Goal: Book appointment/travel/reservation

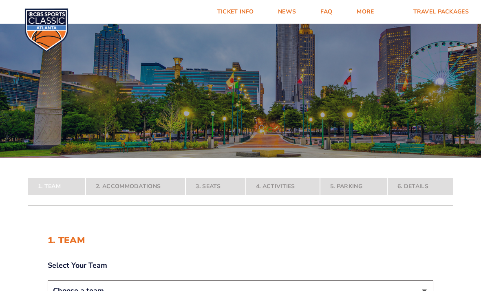
click at [232, 10] on link "Ticket Info" at bounding box center [235, 12] width 61 height 24
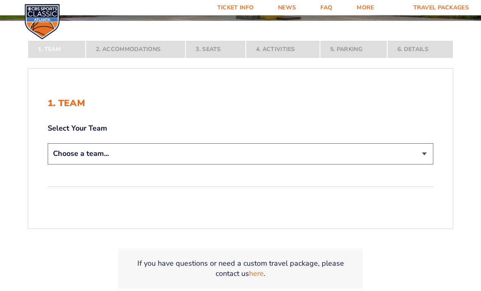
click at [417, 164] on select "Choose a team... [US_STATE] Wildcats [US_STATE] State Buckeyes [US_STATE] Tar H…" at bounding box center [241, 153] width 386 height 21
select select "20108"
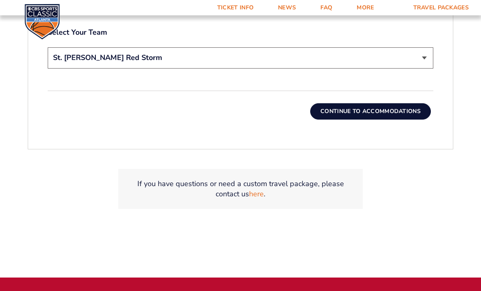
scroll to position [290, 0]
click at [408, 119] on button "Continue To Accommodations" at bounding box center [370, 111] width 121 height 16
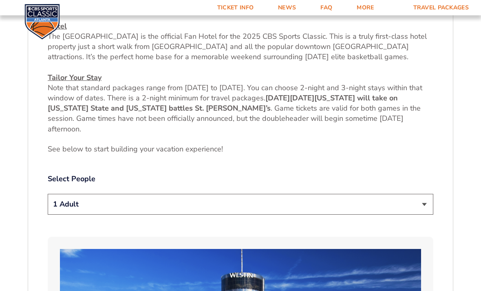
scroll to position [326, 0]
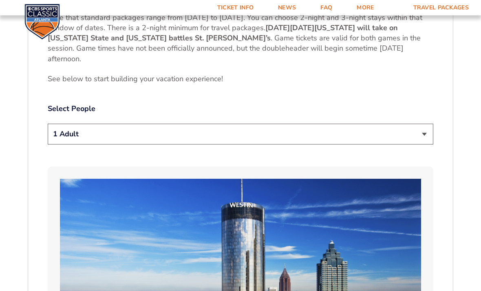
click at [423, 144] on select "1 Adult 2 Adults 3 Adults 4 Adults 2 Adults + 1 Child 2 Adults + 2 Children 2 A…" at bounding box center [241, 134] width 386 height 21
select select "2 Adults"
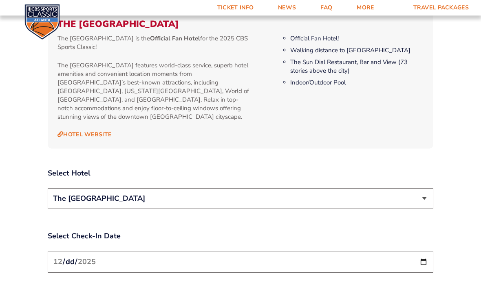
scroll to position [851, 0]
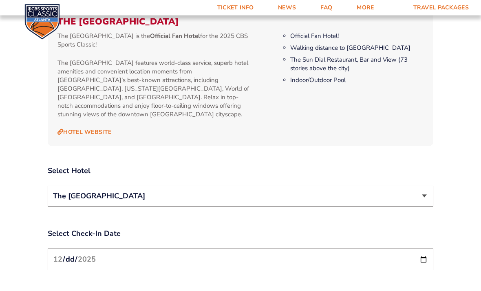
click at [427, 198] on select "The [GEOGRAPHIC_DATA]" at bounding box center [241, 196] width 386 height 21
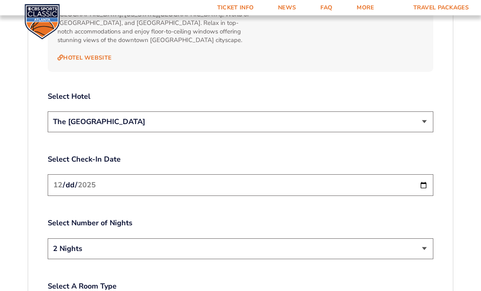
click at [397, 186] on input "[DATE]" at bounding box center [241, 185] width 386 height 22
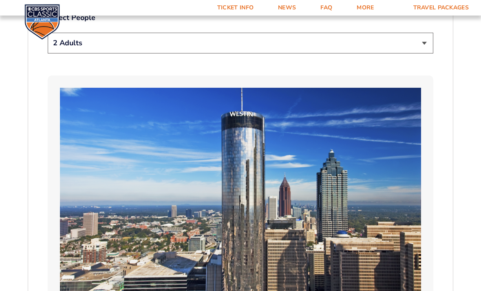
scroll to position [485, 0]
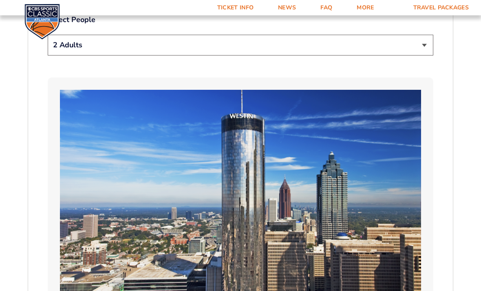
click at [229, 8] on link "Ticket Info" at bounding box center [235, 7] width 61 height 15
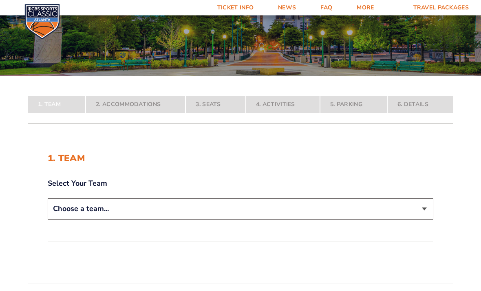
click at [416, 219] on select "Choose a team... [US_STATE] Wildcats [US_STATE] State Buckeyes [US_STATE] Tar H…" at bounding box center [241, 209] width 386 height 21
select select "20108"
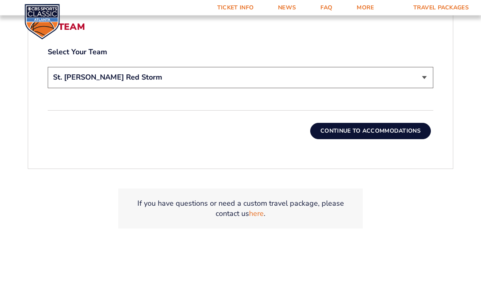
click at [407, 139] on button "Continue To Accommodations" at bounding box center [370, 131] width 121 height 16
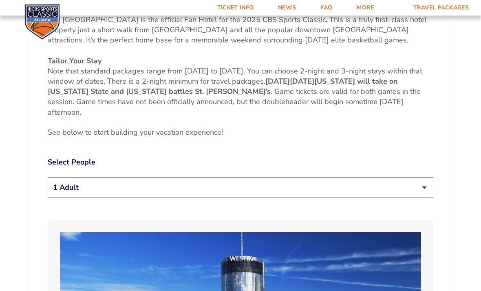
scroll to position [346, 0]
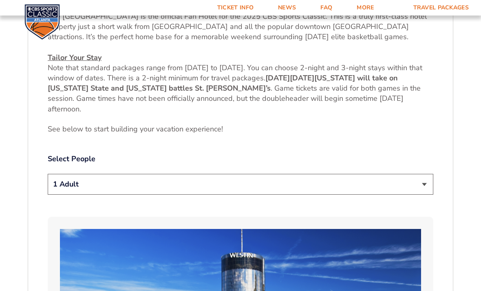
click at [420, 194] on select "1 Adult 2 Adults 3 Adults 4 Adults 2 Adults + 1 Child 2 Adults + 2 Children 2 A…" at bounding box center [241, 184] width 386 height 21
select select "2 Adults"
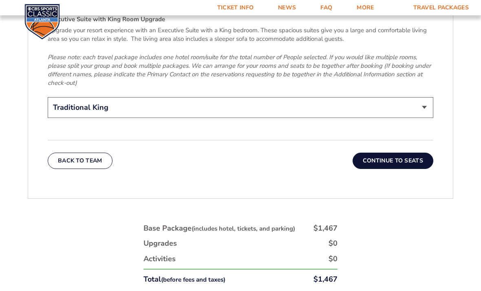
click at [418, 164] on button "Continue To Seats" at bounding box center [393, 161] width 81 height 16
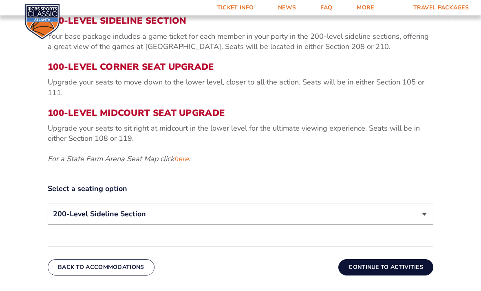
scroll to position [302, 0]
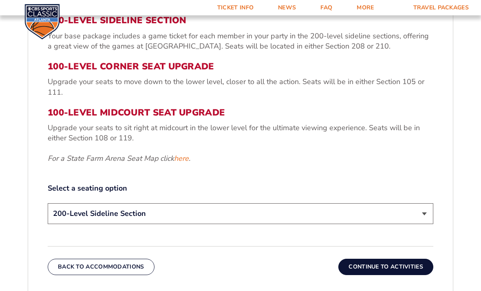
click at [421, 224] on select "200-Level Sideline Section 100-Level Corner Seat Upgrade (+$120 per person) 100…" at bounding box center [241, 213] width 386 height 21
select select "100-Level Corner Seat Upgrade"
click at [406, 275] on button "Continue To Activities" at bounding box center [385, 266] width 95 height 16
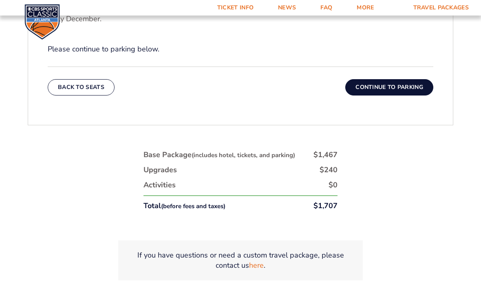
scroll to position [386, 0]
